Goal: Answer question/provide support

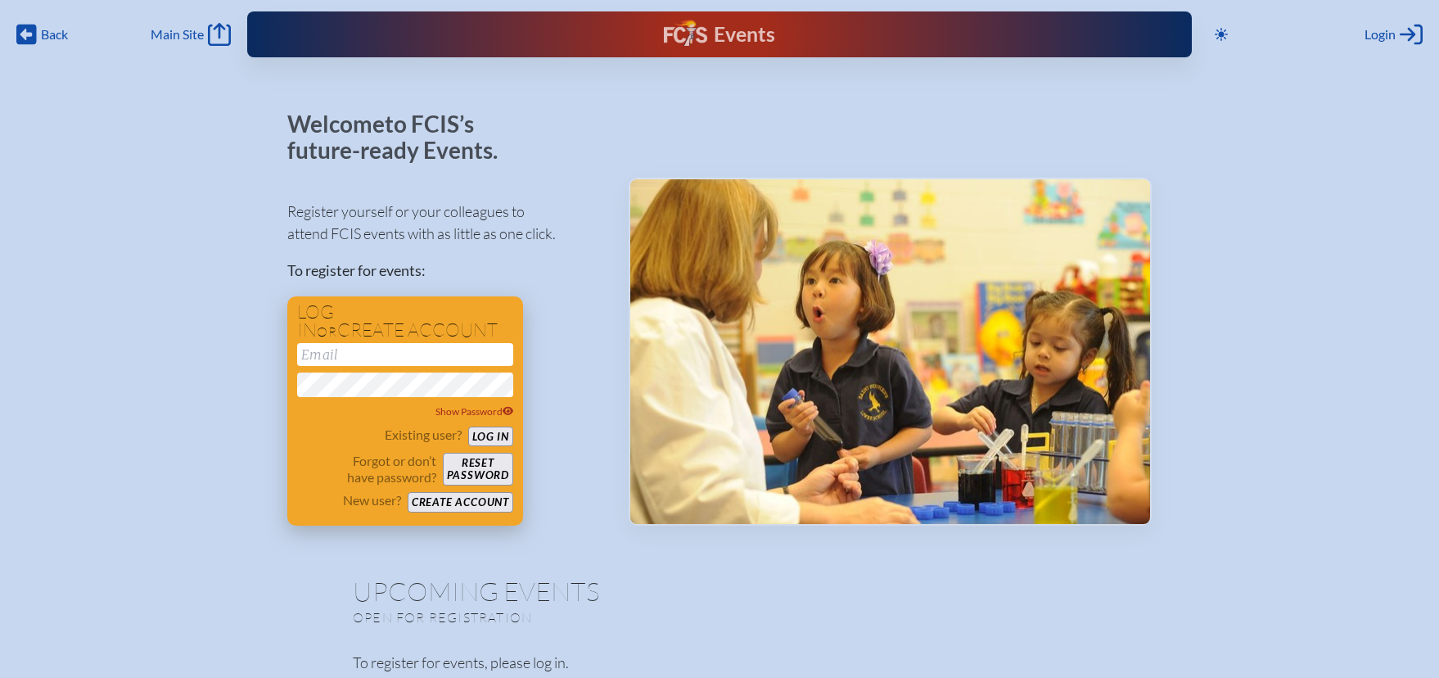
type input "[EMAIL_ADDRESS][DOMAIN_NAME]"
click at [502, 439] on button "Log in" at bounding box center [490, 436] width 45 height 20
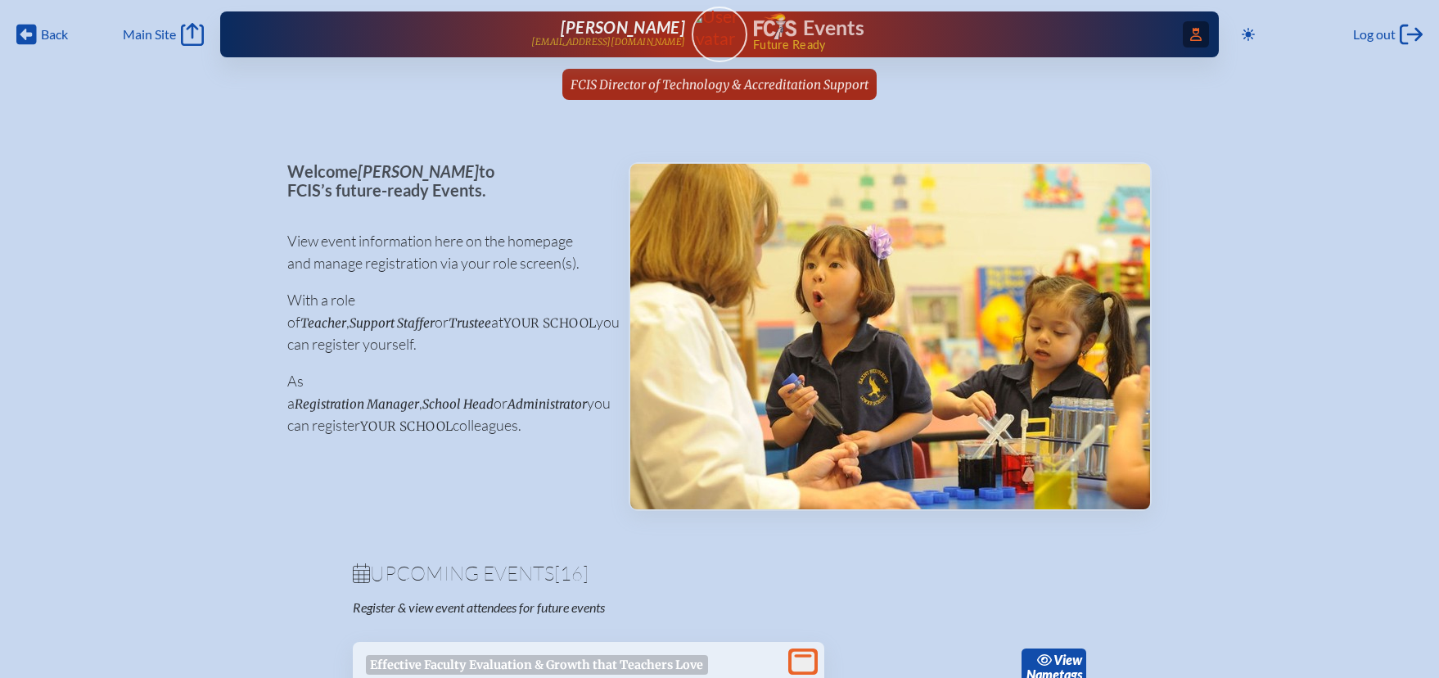
click at [1194, 34] on icon at bounding box center [1195, 34] width 11 height 13
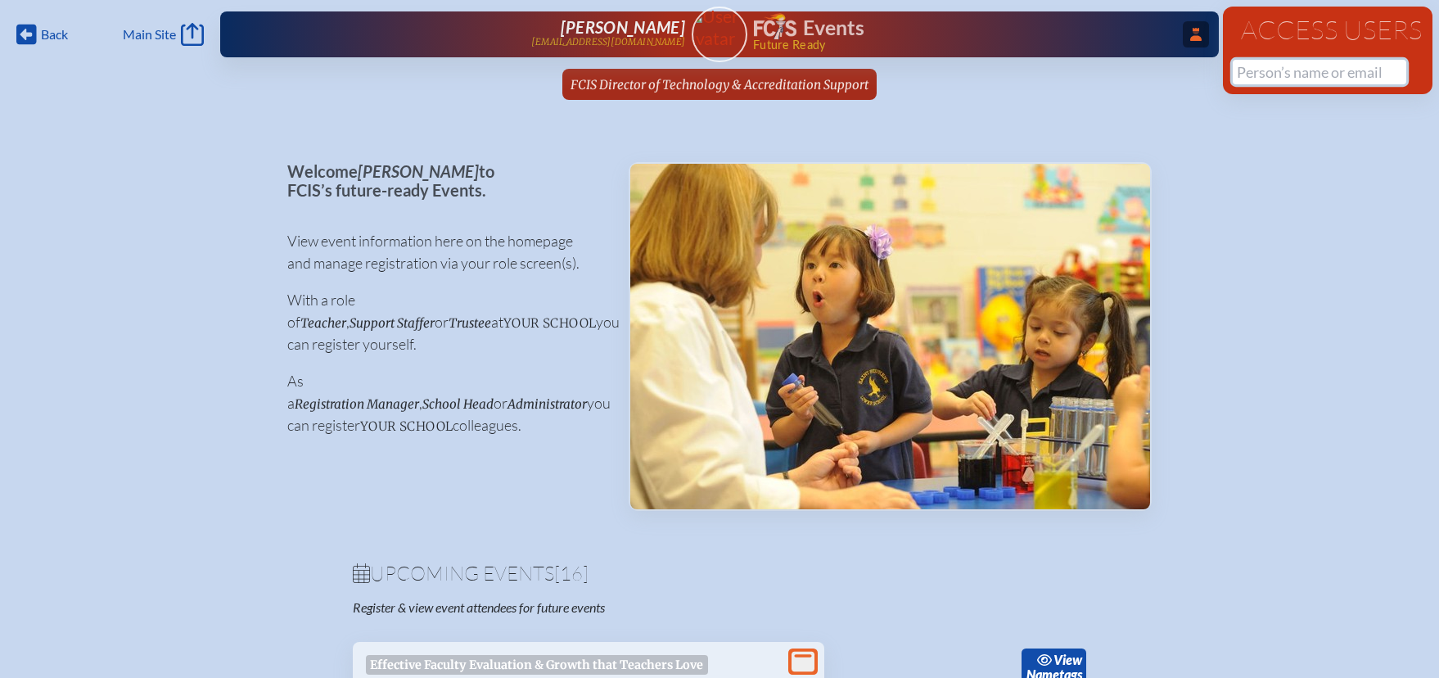
click at [1259, 73] on input "text" at bounding box center [1318, 72] width 173 height 25
click at [1264, 73] on input "lroi" at bounding box center [1318, 72] width 173 height 25
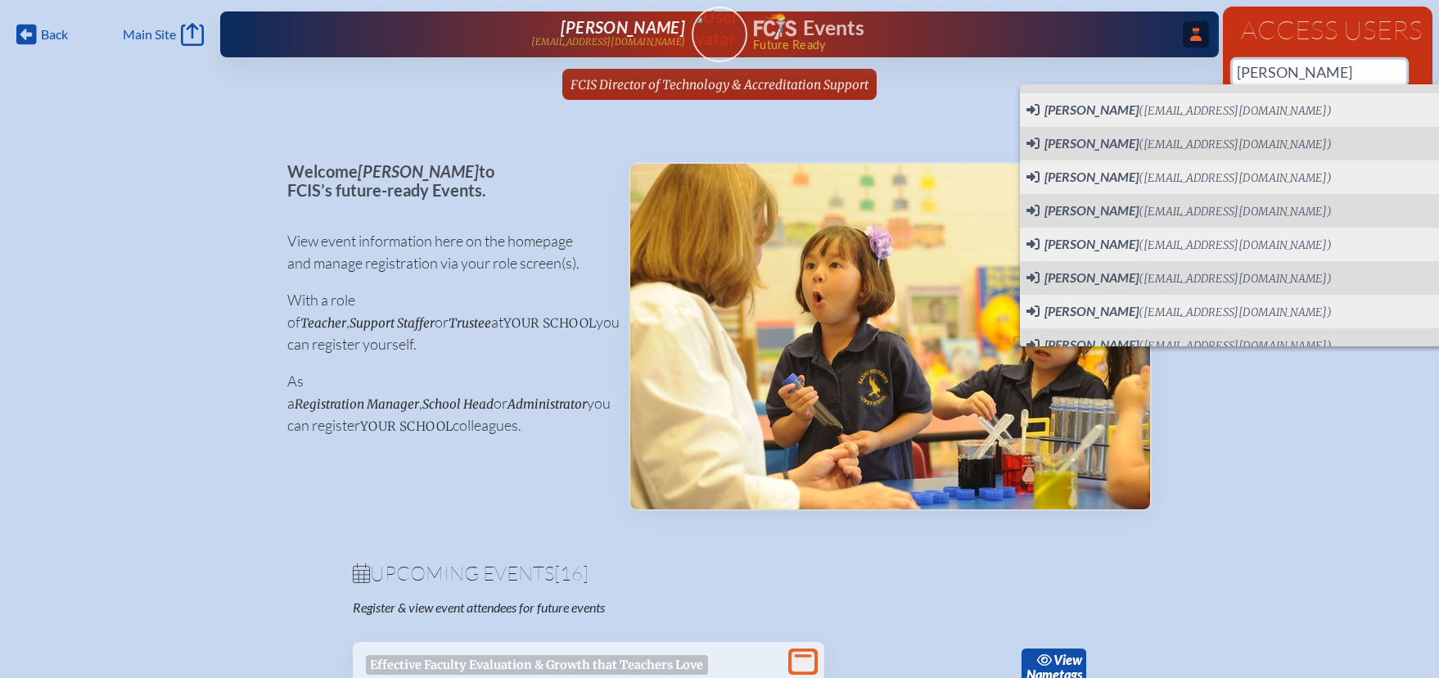
scroll to position [219, 0]
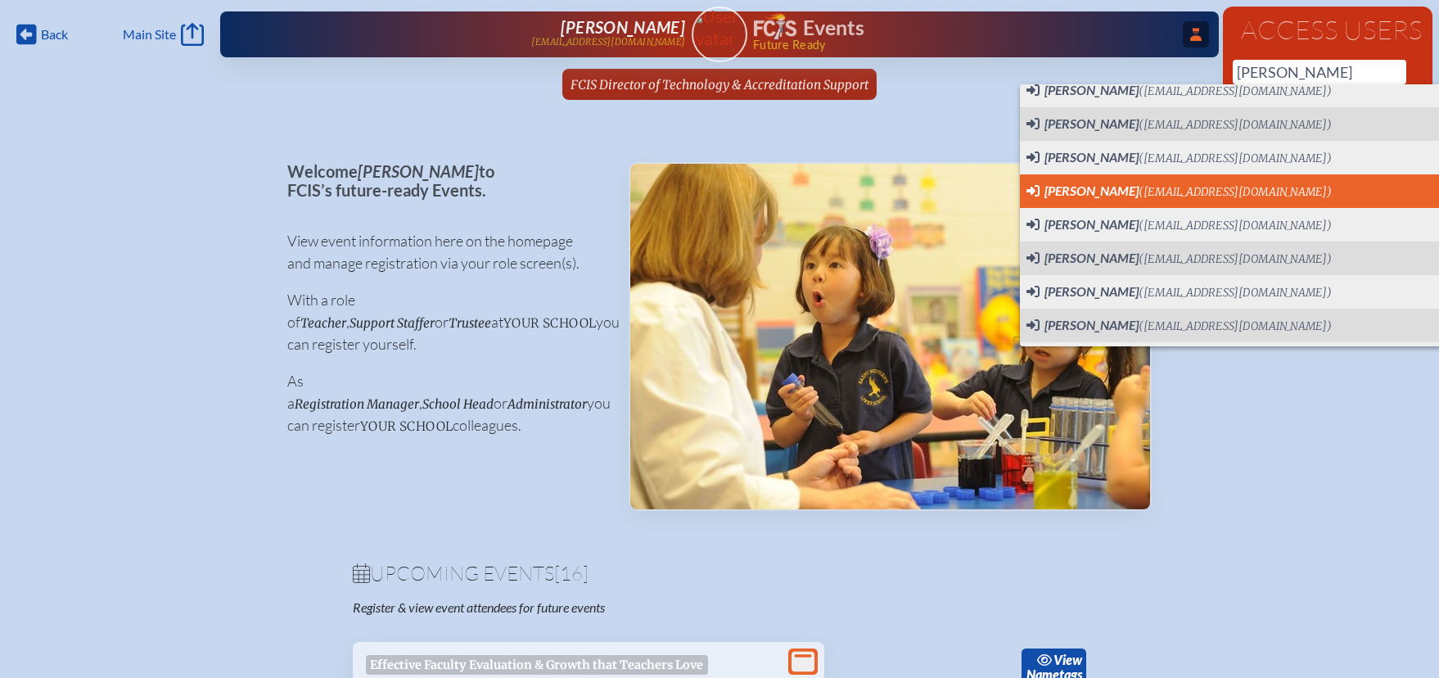
click at [1229, 183] on span "[PERSON_NAME] ([PERSON_NAME][EMAIL_ADDRESS][DOMAIN_NAME]) User Profile" at bounding box center [1280, 191] width 509 height 20
type input "[EMAIL_ADDRESS][DOMAIN_NAME]"
